Goal: Task Accomplishment & Management: Use online tool/utility

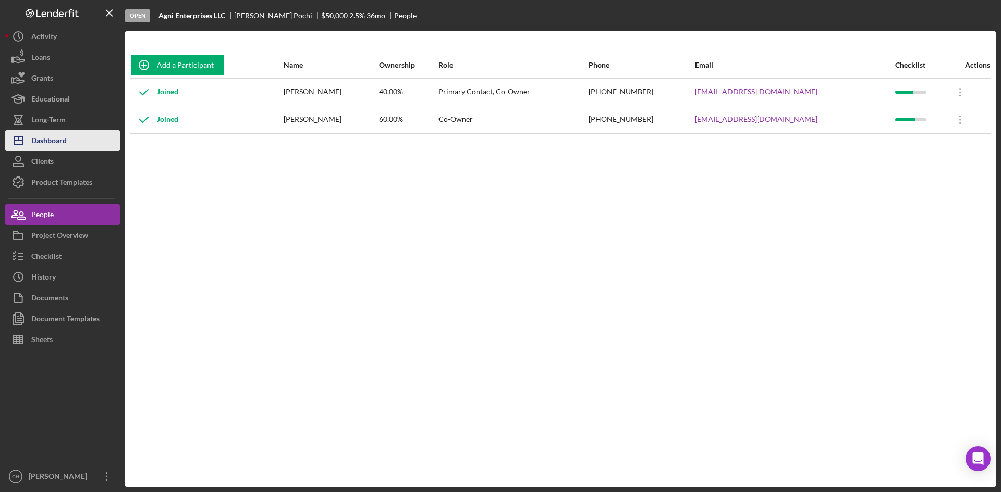
click at [78, 138] on button "Icon/Dashboard Dashboard" at bounding box center [62, 140] width 115 height 21
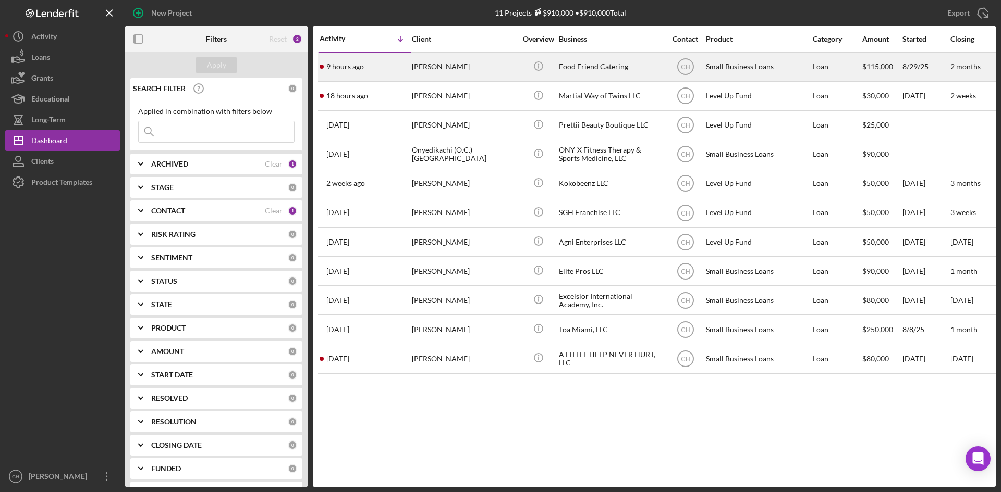
click at [401, 65] on div "9 hours ago [PERSON_NAME]" at bounding box center [364, 67] width 91 height 28
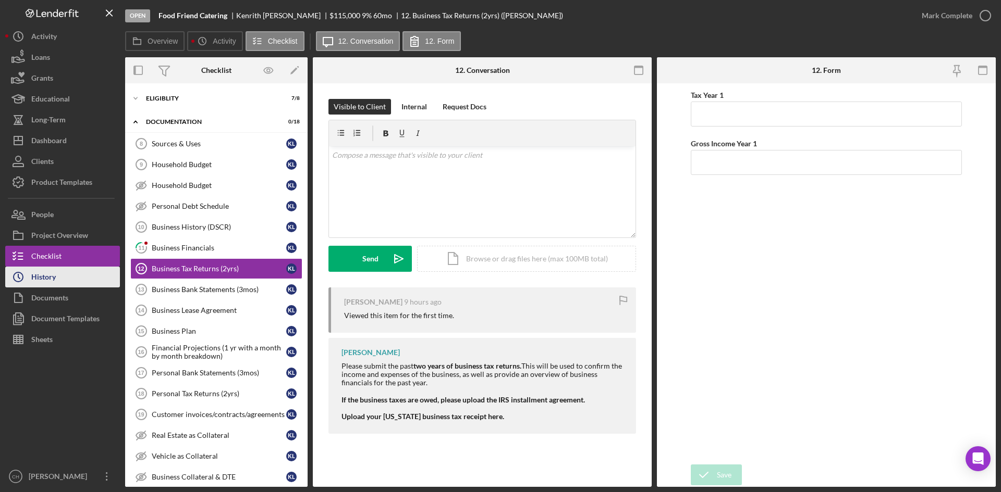
click at [81, 284] on button "Icon/History History" at bounding box center [62, 277] width 115 height 21
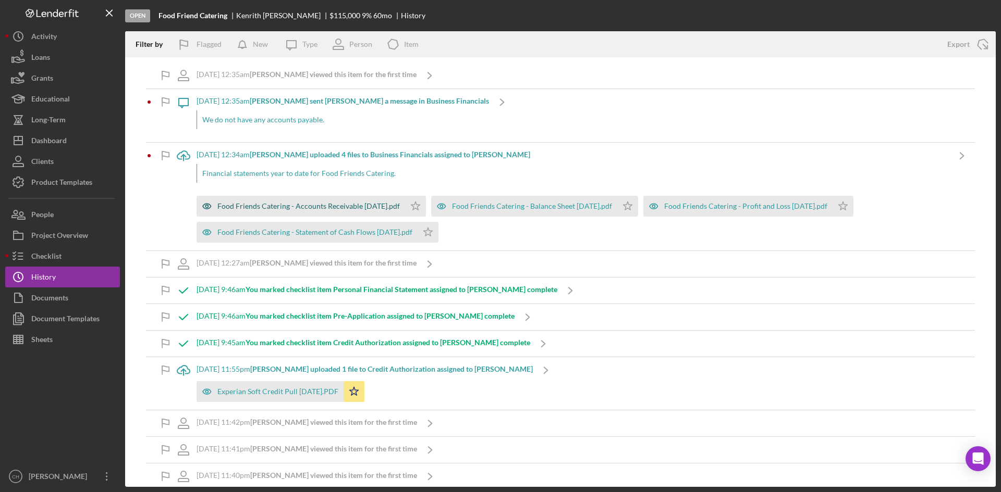
click at [335, 204] on div "Food Friends Catering - Accounts Receivable [DATE].pdf" at bounding box center [308, 206] width 182 height 8
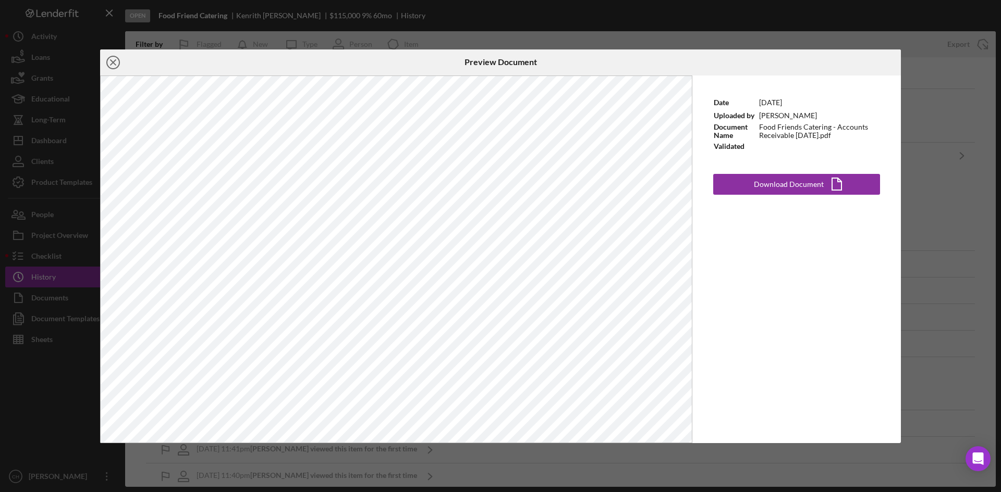
click at [116, 65] on icon "Icon/Close" at bounding box center [113, 63] width 26 height 26
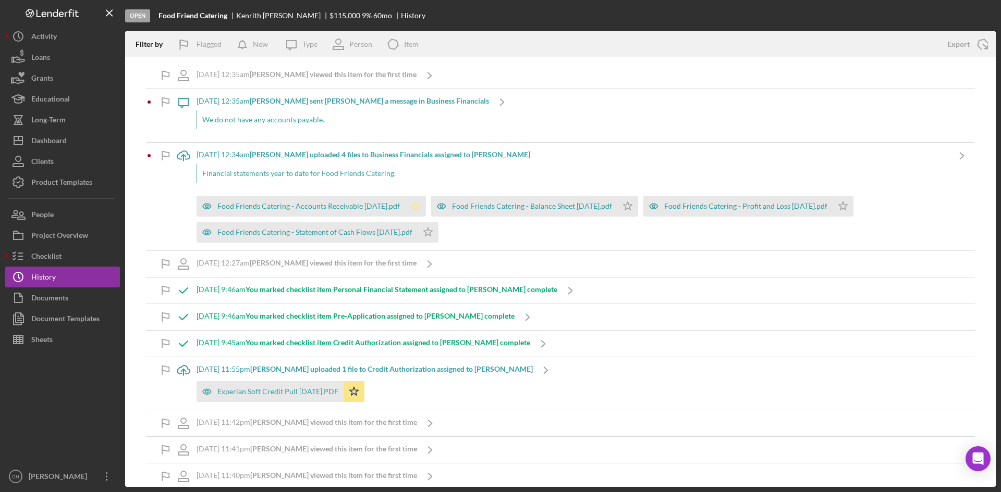
click at [414, 206] on icon "Icon/Star" at bounding box center [415, 206] width 21 height 21
click at [531, 207] on div "Food Friends Catering - Balance Sheet [DATE].pdf" at bounding box center [532, 206] width 160 height 8
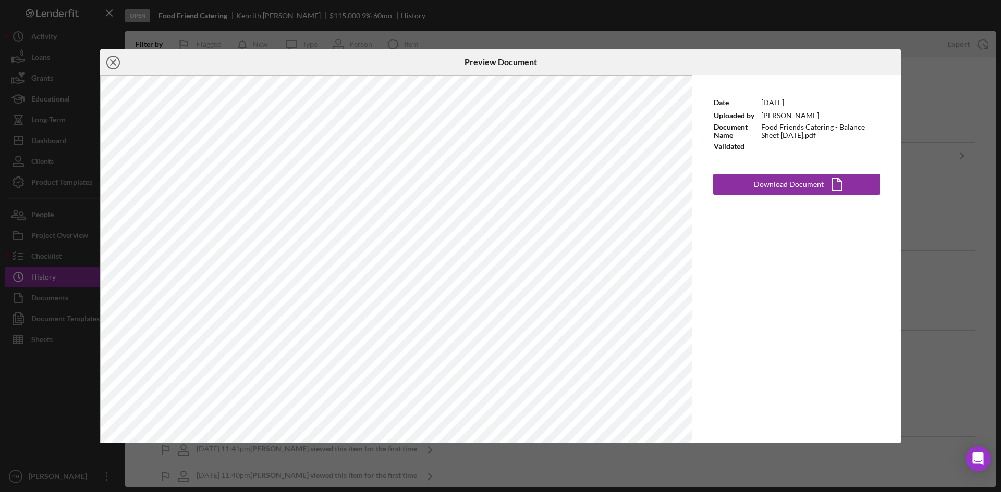
click at [115, 61] on icon "Icon/Close" at bounding box center [113, 63] width 26 height 26
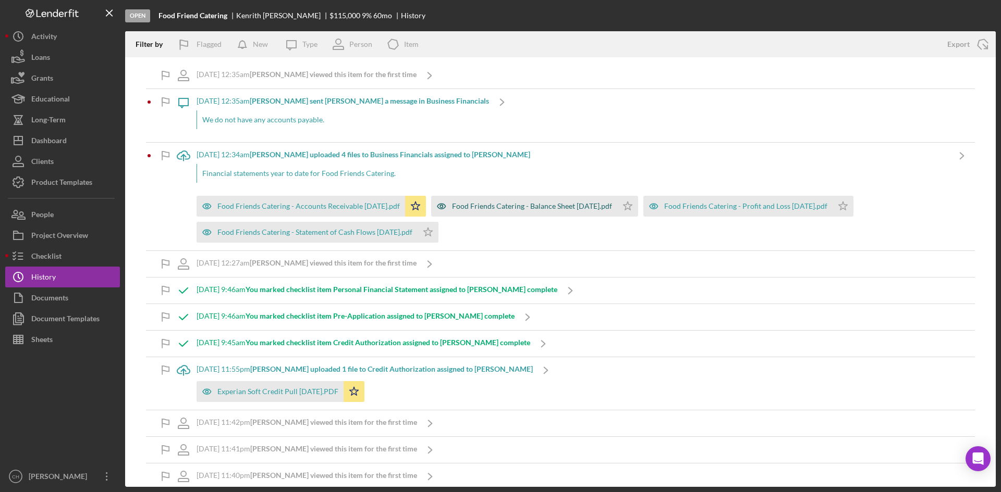
click at [458, 206] on div "Food Friends Catering - Balance Sheet [DATE].pdf" at bounding box center [532, 206] width 160 height 8
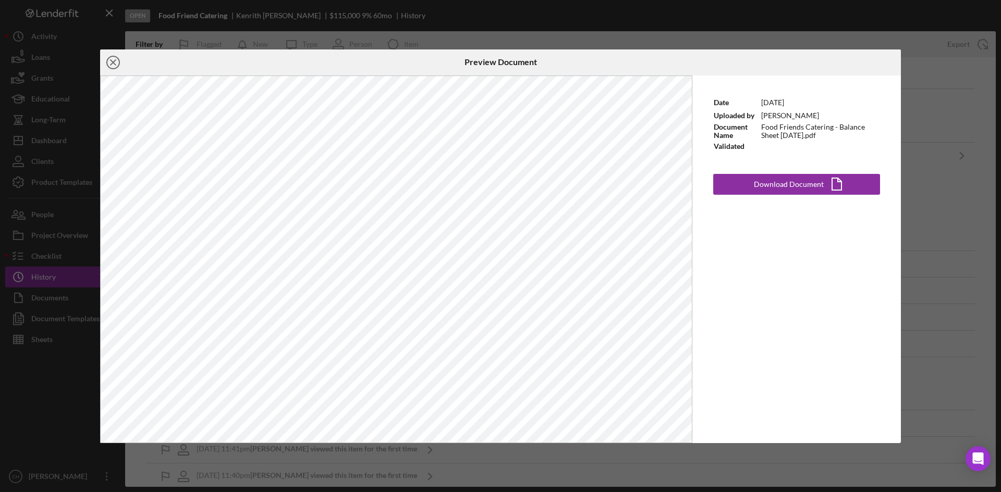
click at [118, 63] on icon "Icon/Close" at bounding box center [113, 63] width 26 height 26
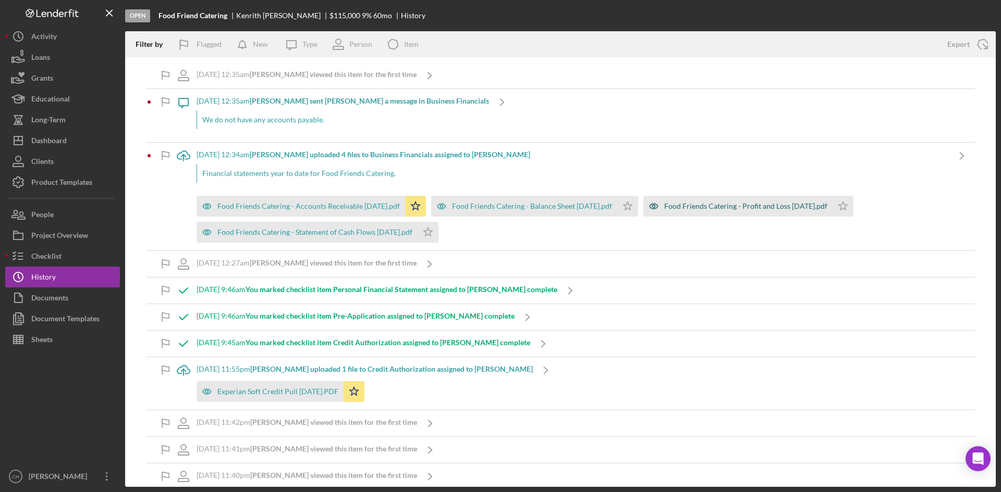
click at [709, 209] on div "Food Friends Catering - Profit and Loss [DATE].pdf" at bounding box center [745, 206] width 163 height 8
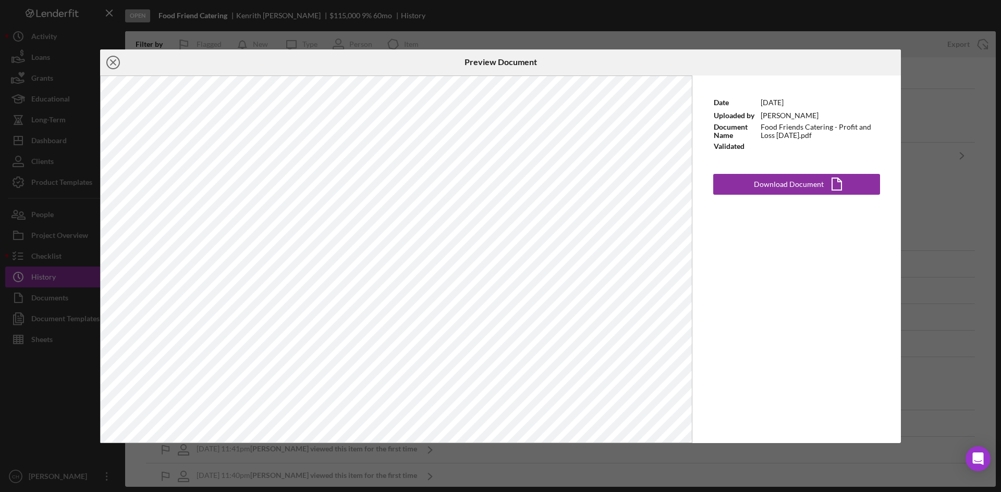
click at [118, 63] on icon "Icon/Close" at bounding box center [113, 63] width 26 height 26
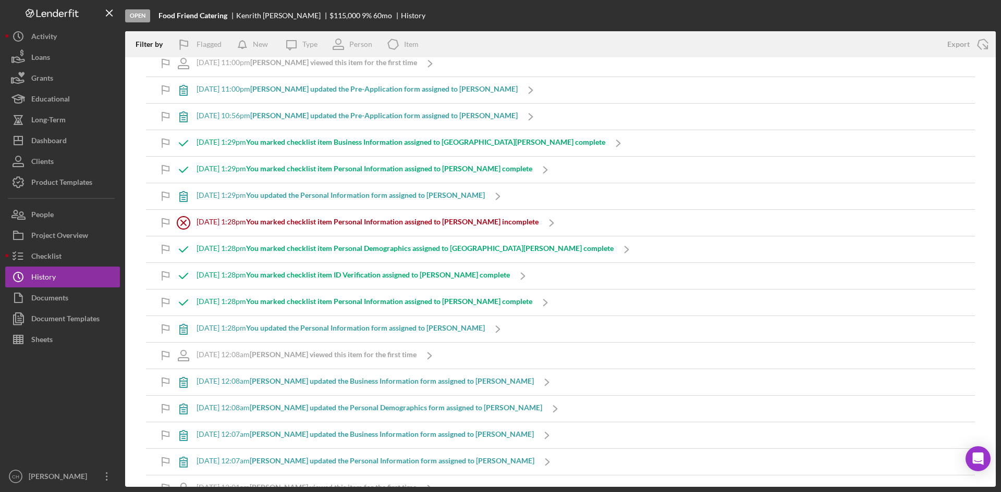
scroll to position [286, 0]
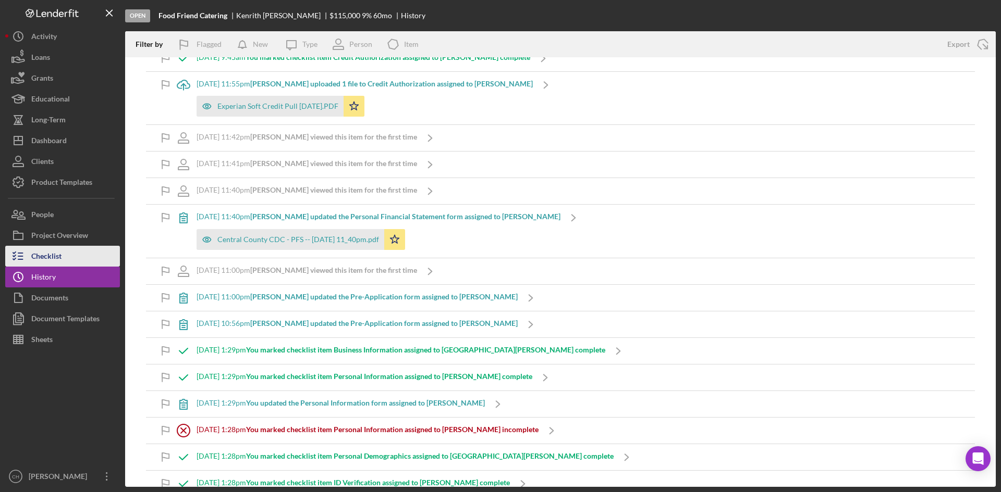
click at [63, 254] on button "Checklist" at bounding box center [62, 256] width 115 height 21
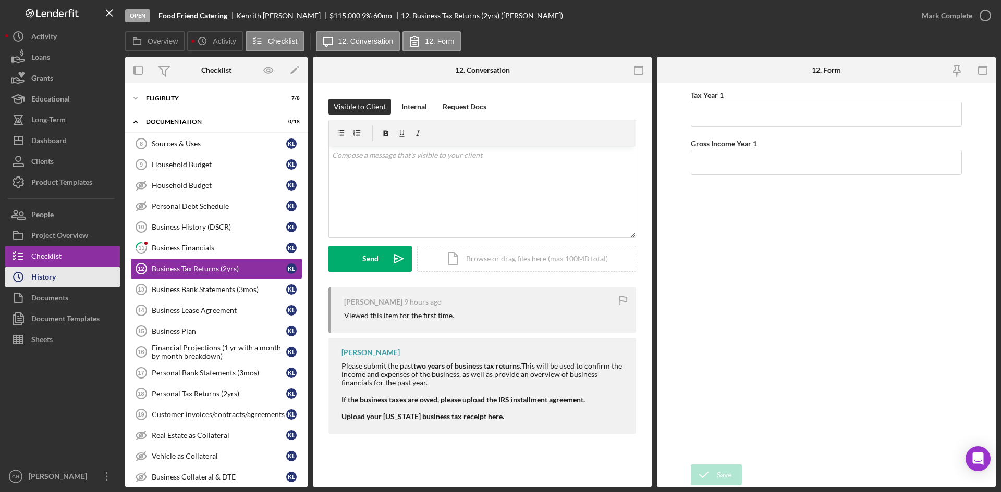
click at [35, 274] on div "History" at bounding box center [43, 278] width 24 height 23
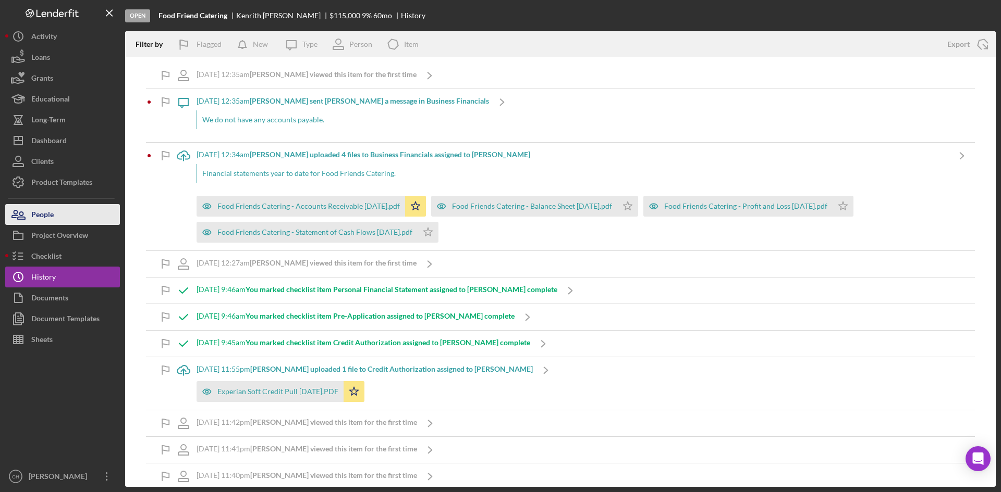
click at [63, 206] on button "People" at bounding box center [62, 214] width 115 height 21
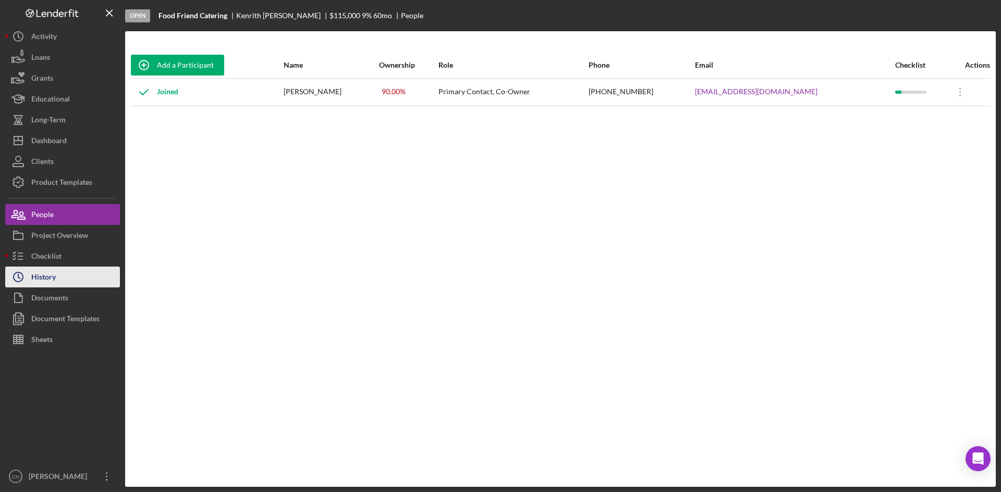
click at [46, 277] on div "History" at bounding box center [43, 278] width 24 height 23
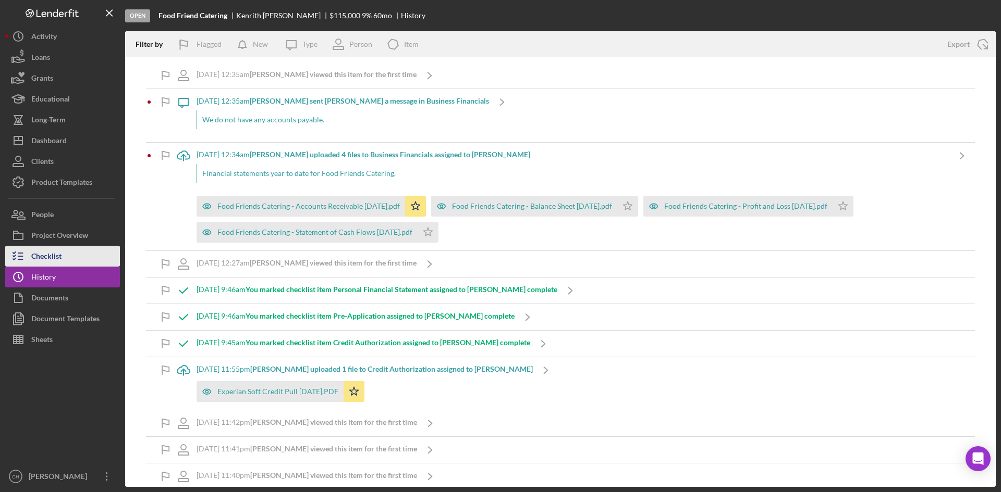
click at [30, 253] on icon "button" at bounding box center [18, 256] width 26 height 26
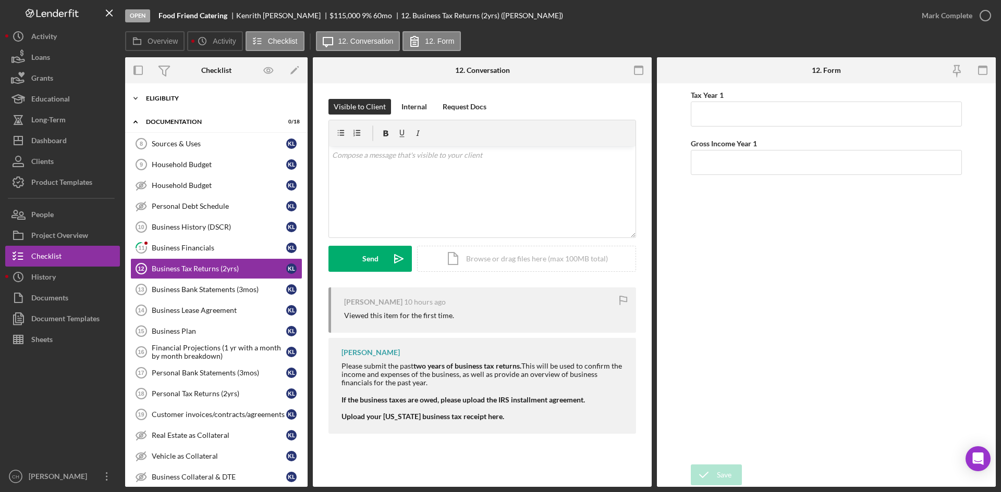
click at [167, 96] on div "Eligiblity" at bounding box center [220, 98] width 149 height 6
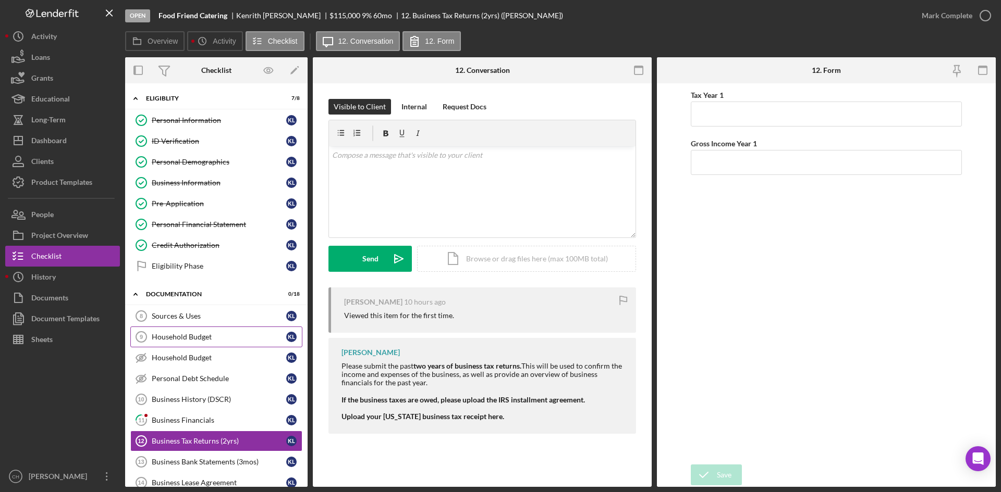
click at [194, 335] on div "Household Budget" at bounding box center [219, 337] width 134 height 8
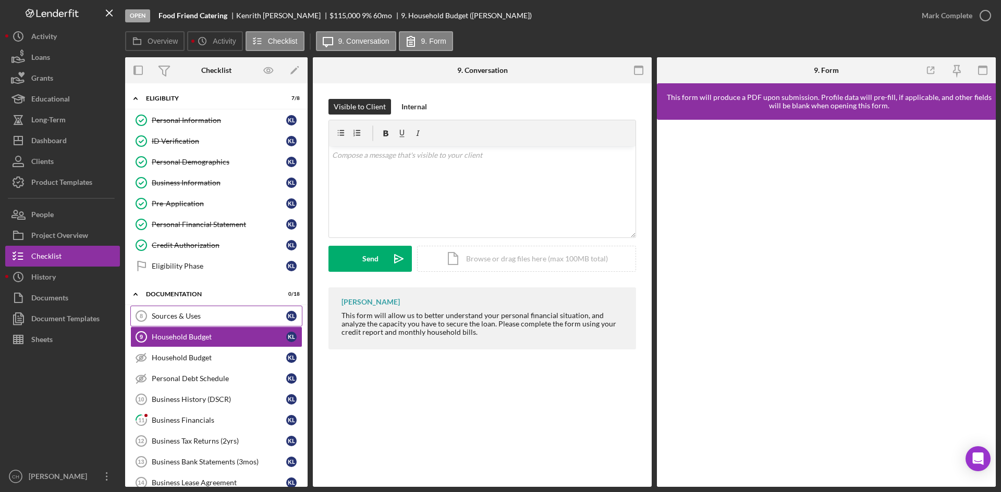
click at [201, 319] on div "Sources & Uses" at bounding box center [219, 316] width 134 height 8
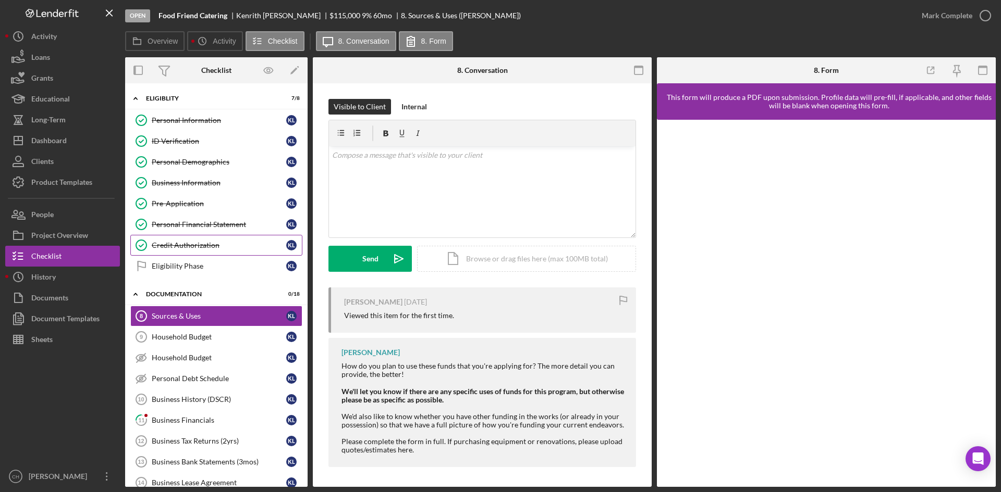
click at [191, 244] on div "Credit Authorization" at bounding box center [219, 245] width 134 height 8
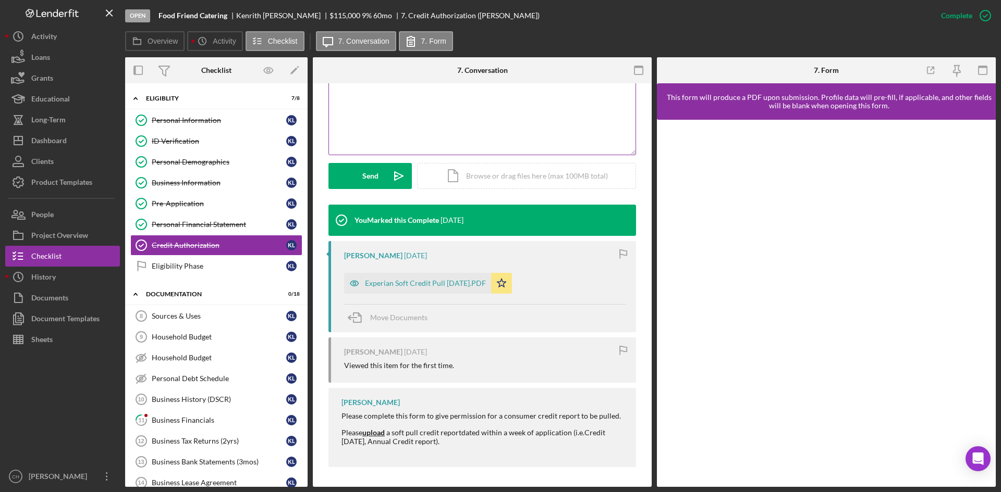
scroll to position [227, 0]
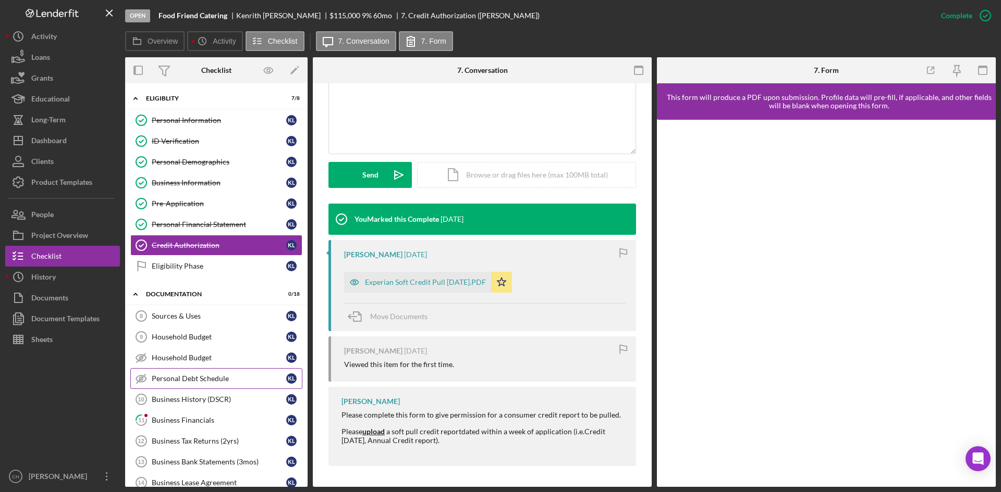
click at [200, 380] on div "Personal Debt Schedule" at bounding box center [219, 379] width 134 height 8
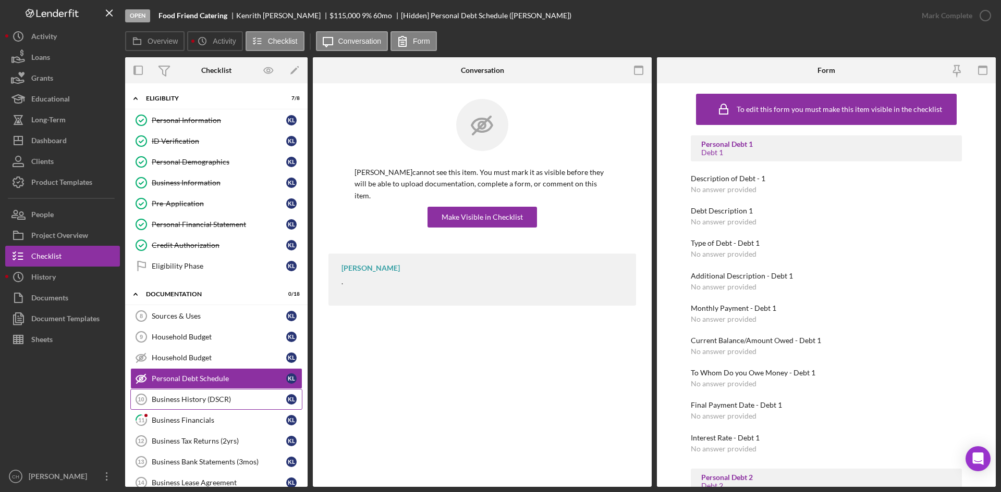
click at [202, 380] on div "Business History (DSCR)" at bounding box center [219, 400] width 134 height 8
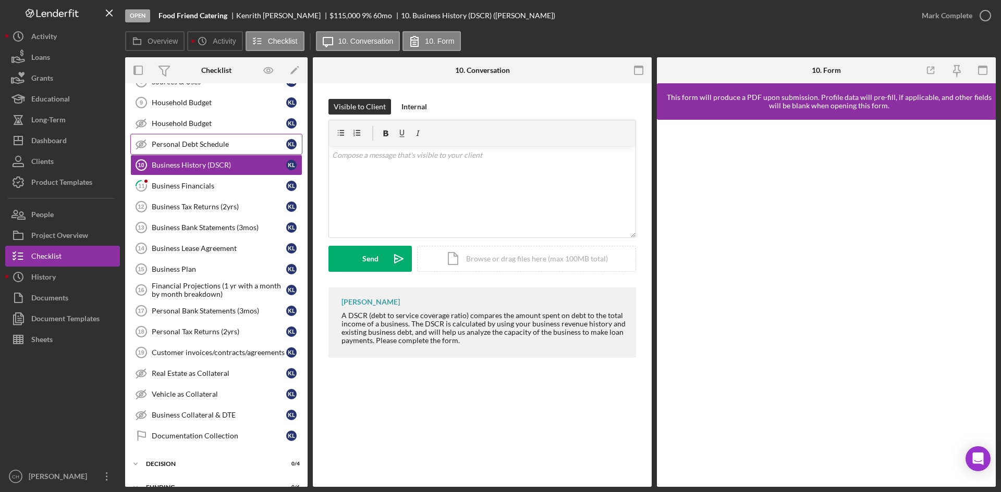
scroll to position [208, 0]
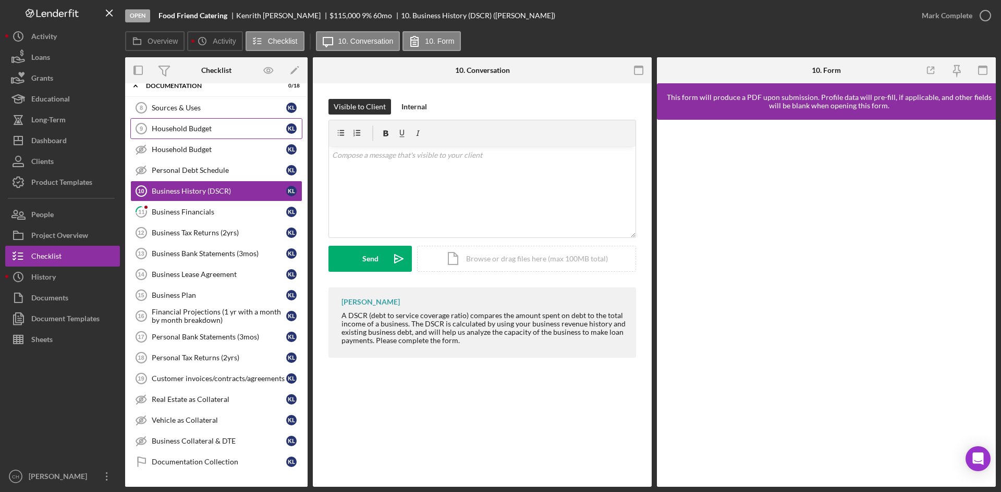
click at [184, 133] on div "Household Budget" at bounding box center [219, 129] width 134 height 8
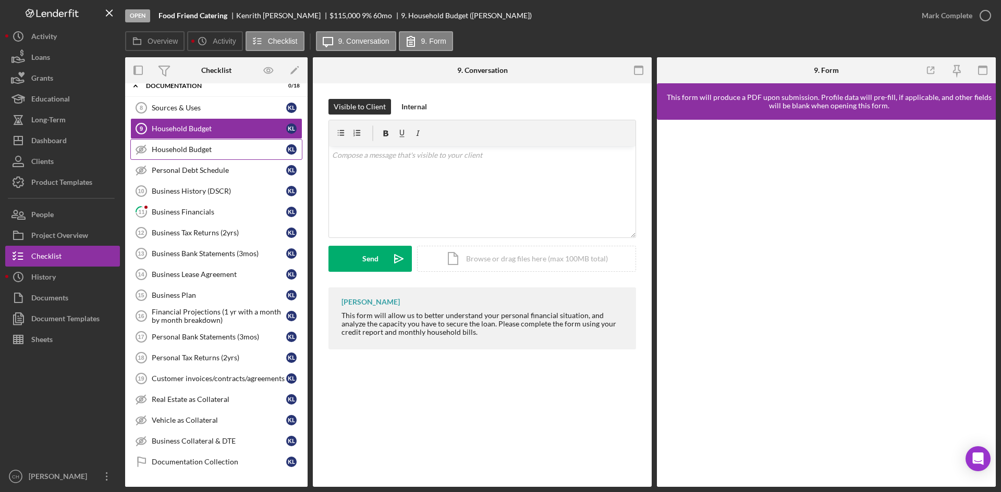
click at [188, 153] on div "Household Budget" at bounding box center [219, 149] width 134 height 8
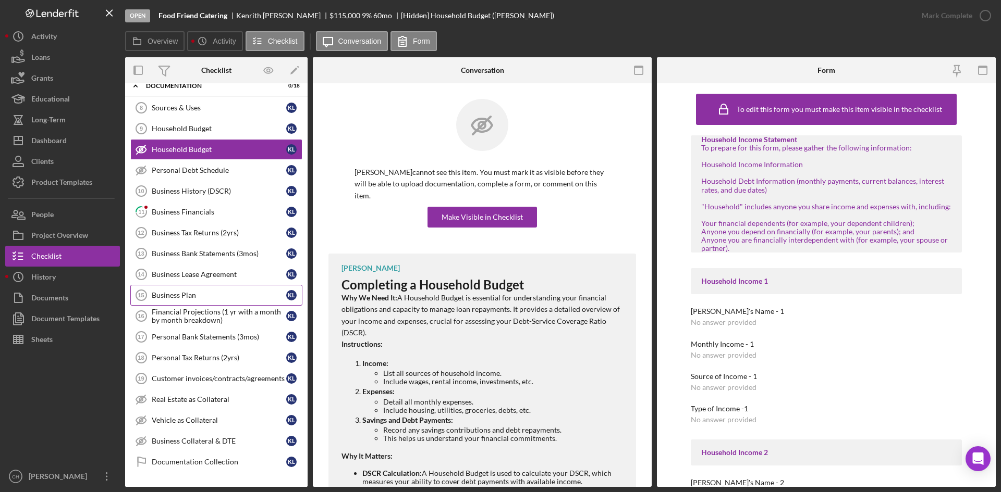
click at [187, 300] on div "Business Plan" at bounding box center [219, 295] width 134 height 8
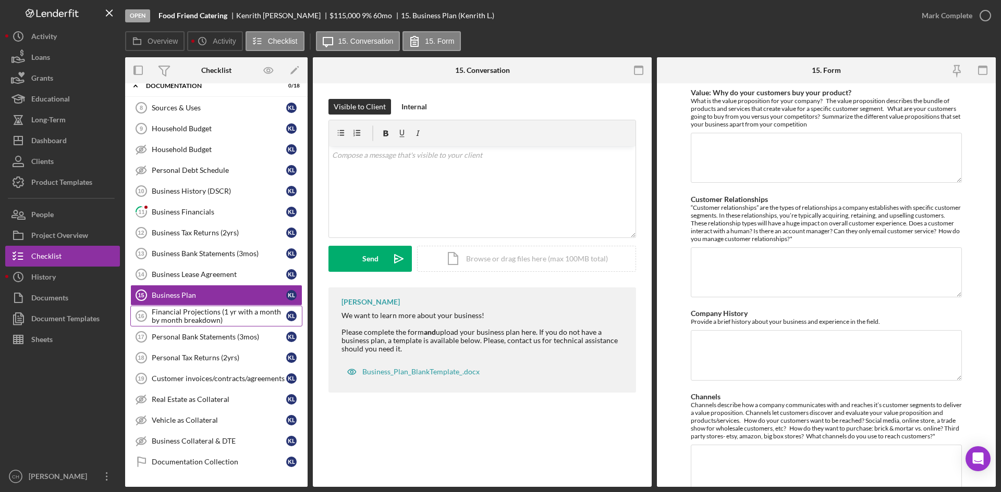
click at [212, 315] on div "Financial Projections (1 yr with a month by month breakdown)" at bounding box center [219, 316] width 134 height 17
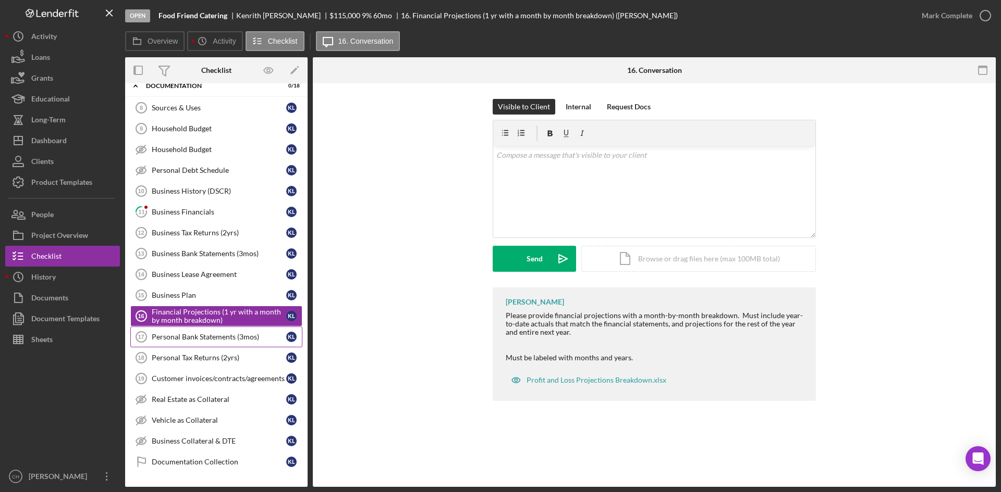
click at [225, 335] on div "Personal Bank Statements (3mos)" at bounding box center [219, 337] width 134 height 8
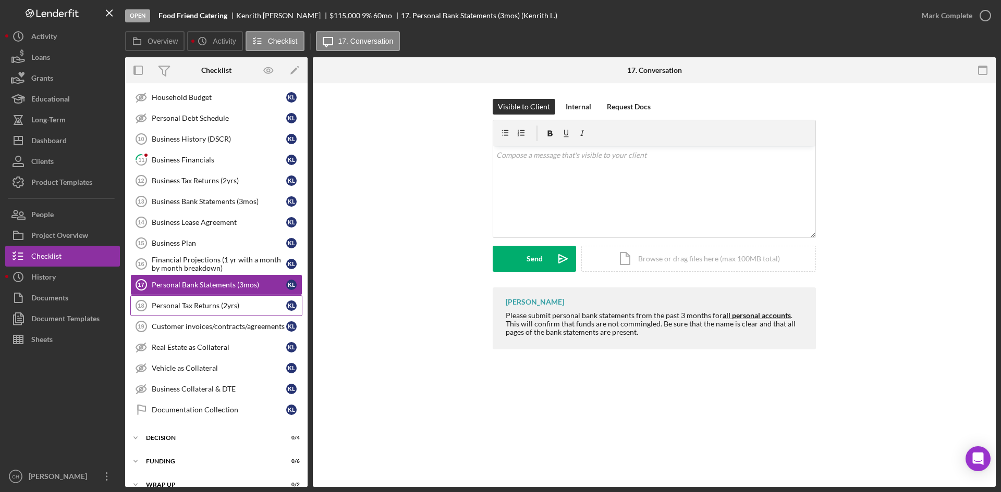
click at [208, 306] on div "Sources & Uses 8 Sources & Uses K L Household Budget 9 Household Budget K L Hou…" at bounding box center [216, 235] width 182 height 380
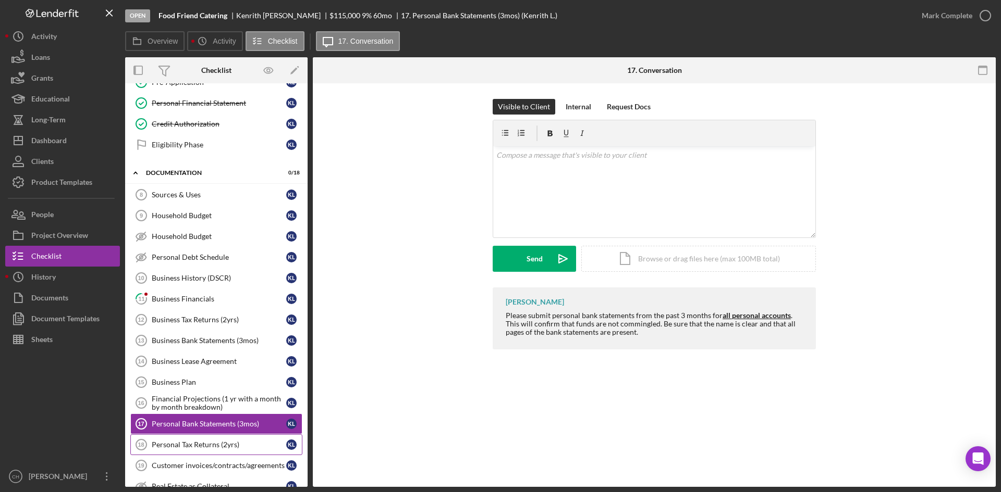
scroll to position [52, 0]
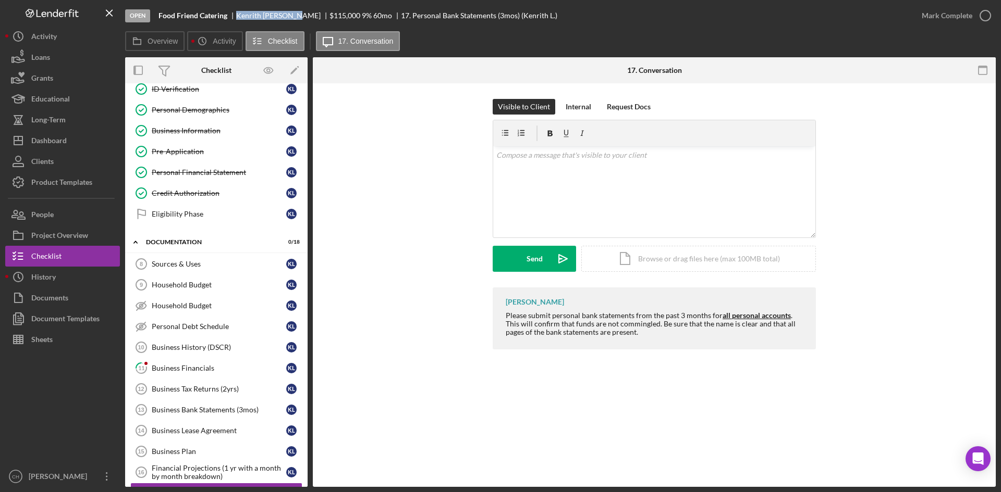
drag, startPoint x: 297, startPoint y: 15, endPoint x: 236, endPoint y: 18, distance: 61.1
click at [236, 18] on div "[PERSON_NAME]" at bounding box center [282, 15] width 93 height 8
copy div "[PERSON_NAME]"
